Goal: Information Seeking & Learning: Learn about a topic

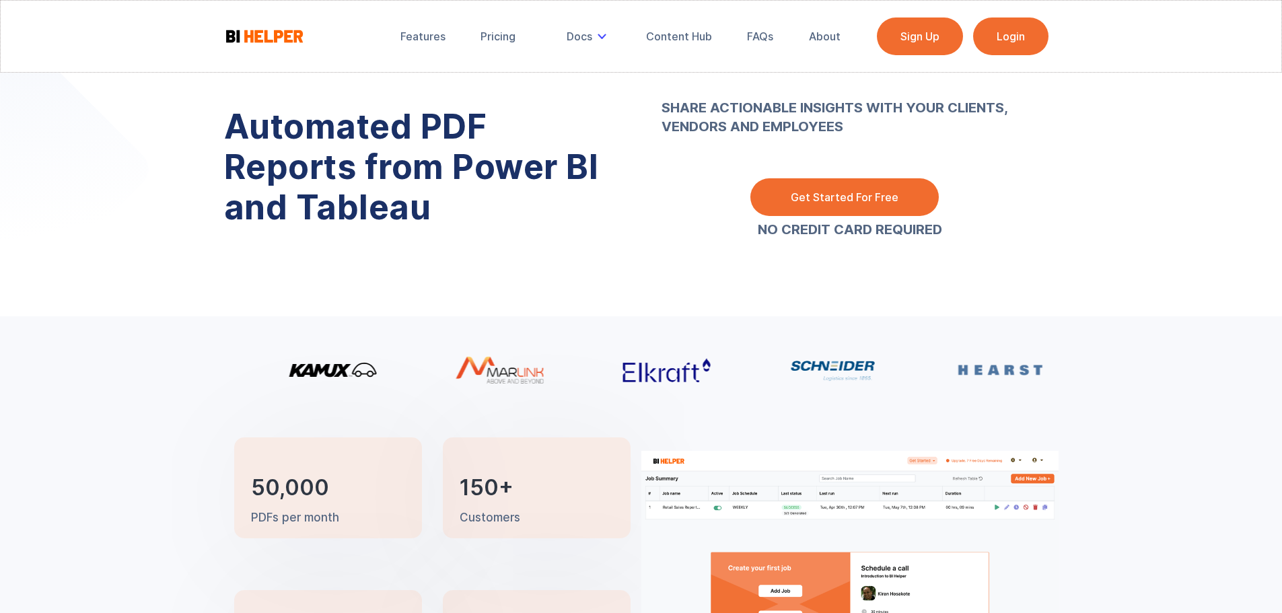
drag, startPoint x: 220, startPoint y: 37, endPoint x: 296, endPoint y: 34, distance: 76.1
click at [296, 34] on div "Features Pricing Secure Email Delivery Docs Tutorials Email Authentication API …" at bounding box center [641, 36] width 1282 height 73
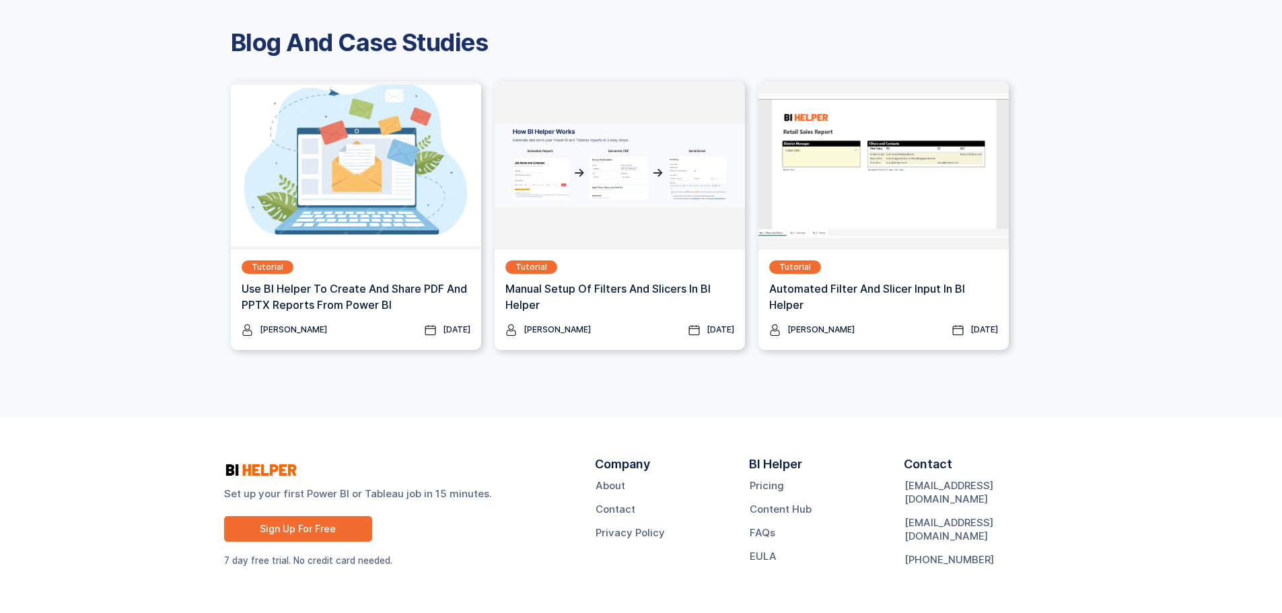
scroll to position [1754, 0]
click at [613, 486] on link "About" at bounding box center [611, 485] width 30 height 13
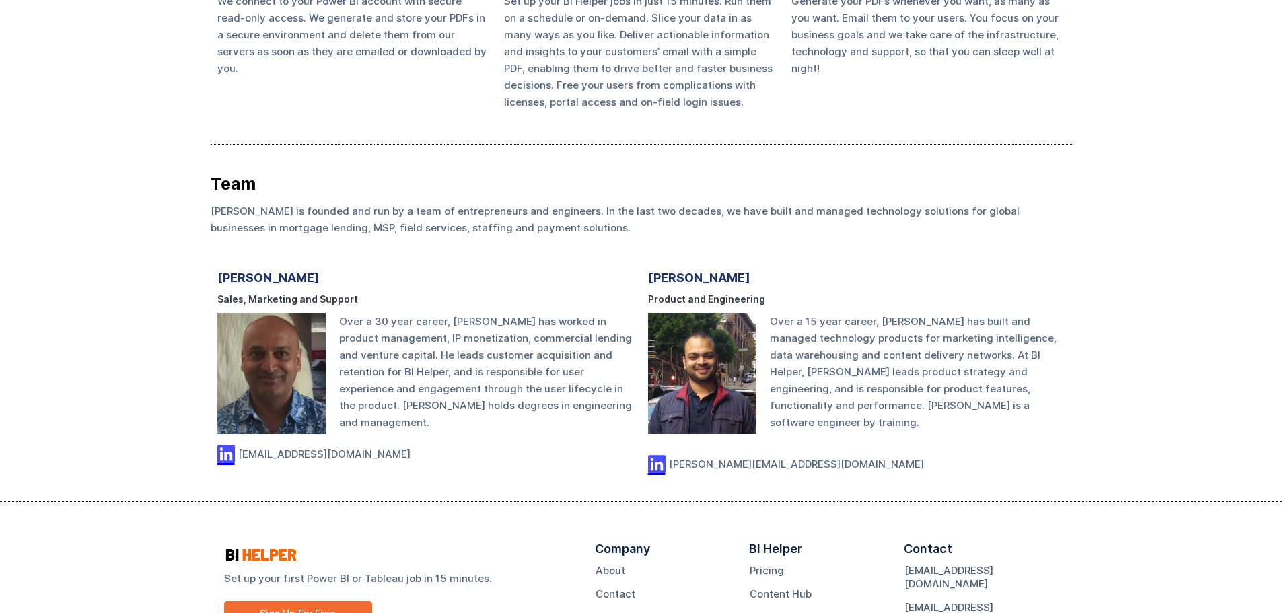
scroll to position [804, 0]
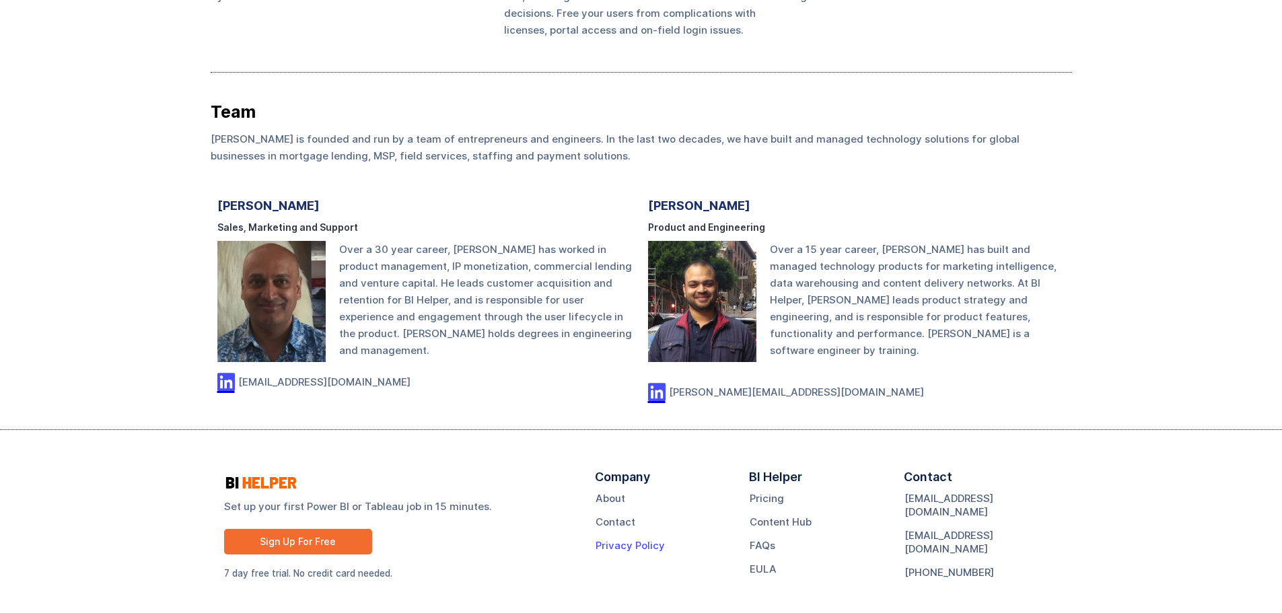
click at [617, 539] on link "Privacy Policy" at bounding box center [630, 545] width 69 height 13
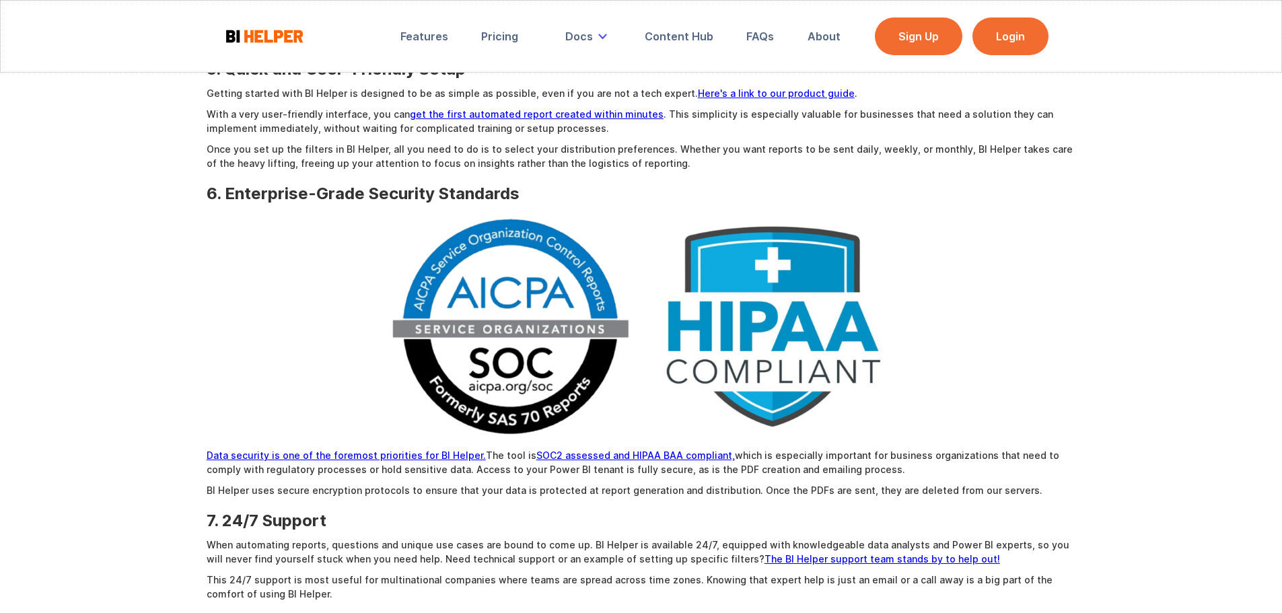
scroll to position [1481, 0]
